Goal: Task Accomplishment & Management: Manage account settings

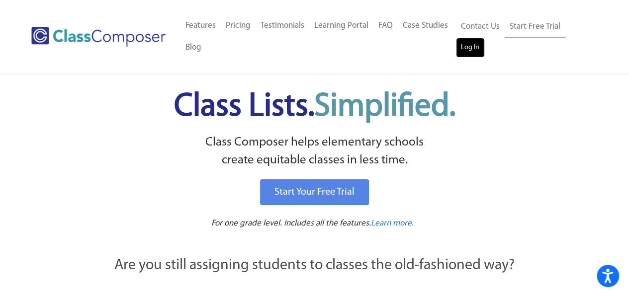
click at [472, 50] on link "Log In" at bounding box center [470, 48] width 28 height 20
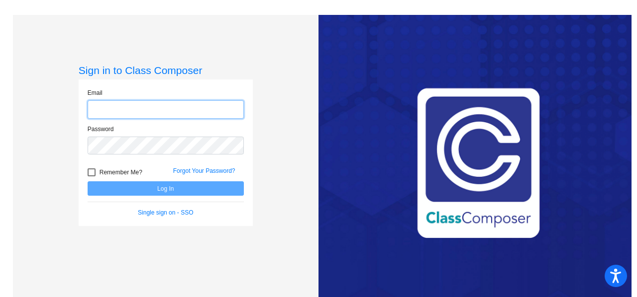
type input "[PERSON_NAME][EMAIL_ADDRESS][PERSON_NAME][DOMAIN_NAME]"
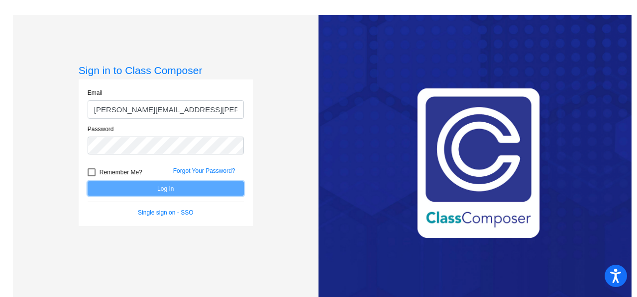
click at [194, 185] on button "Log In" at bounding box center [166, 189] width 156 height 14
